Goal: Use online tool/utility: Use online tool/utility

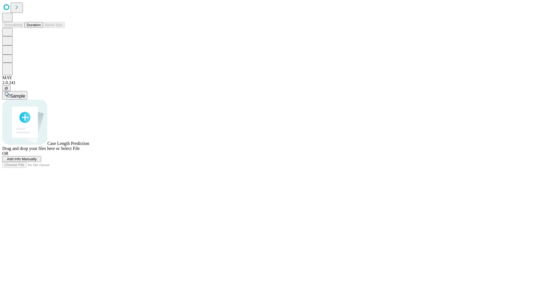
click at [41, 28] on button "Duration" at bounding box center [34, 25] width 18 height 6
click at [25, 94] on span "Sample" at bounding box center [17, 96] width 15 height 5
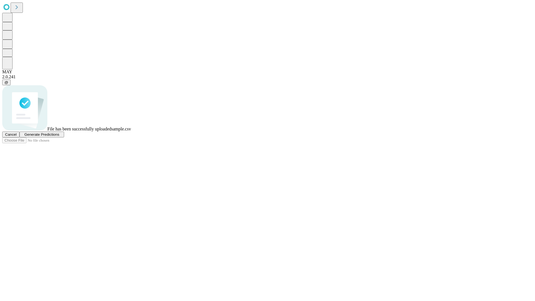
click at [59, 137] on span "Generate Predictions" at bounding box center [41, 134] width 35 height 4
